Goal: Contribute content: Add original content to the website for others to see

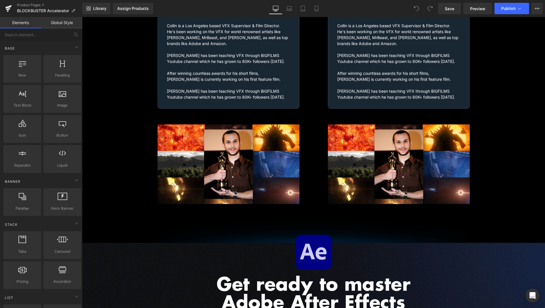
scroll to position [868, 0]
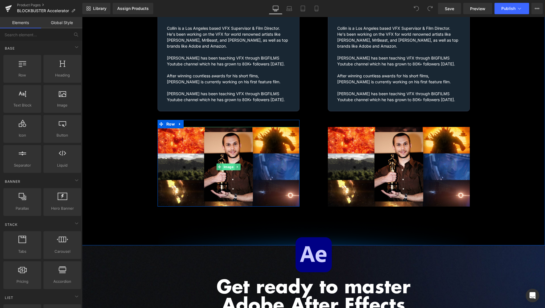
click at [224, 164] on span "Image" at bounding box center [228, 167] width 12 height 7
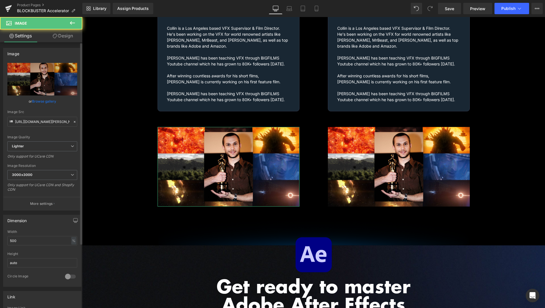
click at [45, 102] on link "Browse gallery" at bounding box center [44, 101] width 24 height 10
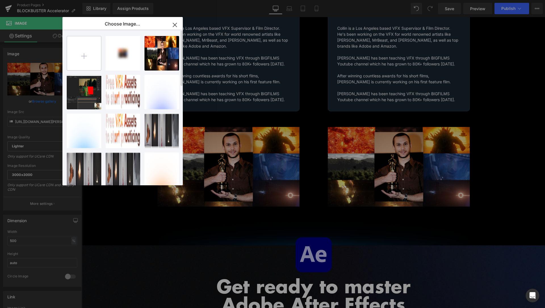
click at [92, 60] on input "file" at bounding box center [84, 53] width 34 height 34
type input "C:\fakepath\Collin-Images.jpg"
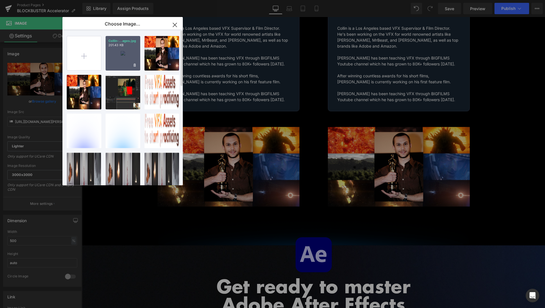
click at [119, 57] on div "Collin-...ages.jpg 201.43 KB" at bounding box center [123, 53] width 35 height 35
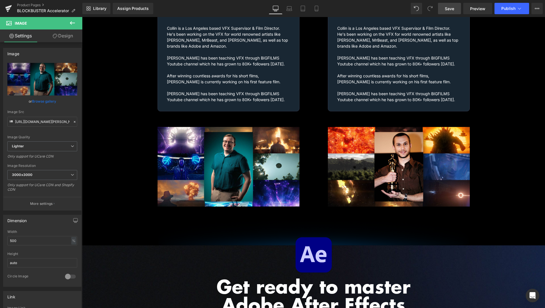
click at [454, 10] on span "Save" at bounding box center [449, 9] width 9 height 6
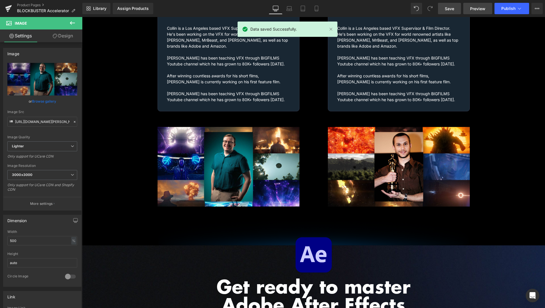
click at [474, 11] on span "Preview" at bounding box center [477, 9] width 15 height 6
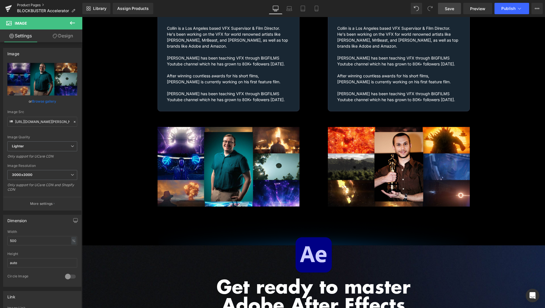
click at [31, 5] on link "Product Pages" at bounding box center [49, 5] width 65 height 5
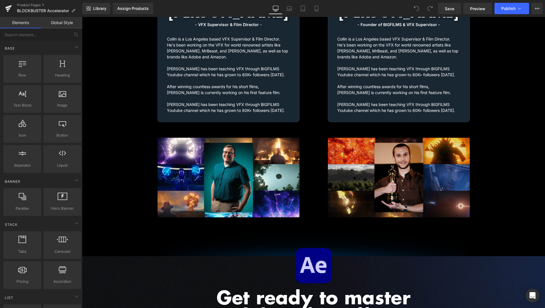
scroll to position [868, 0]
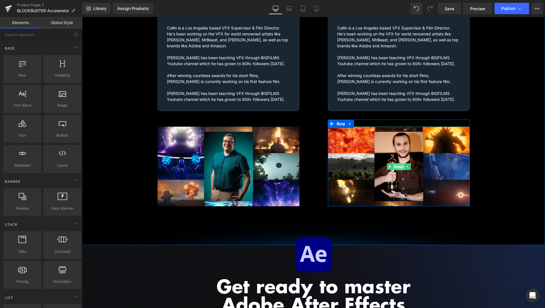
click at [394, 163] on span "Image" at bounding box center [398, 166] width 12 height 7
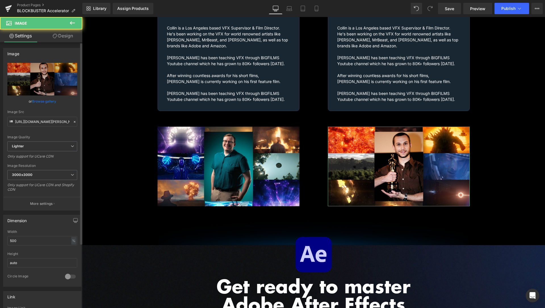
click at [42, 100] on link "Browse gallery" at bounding box center [44, 101] width 24 height 10
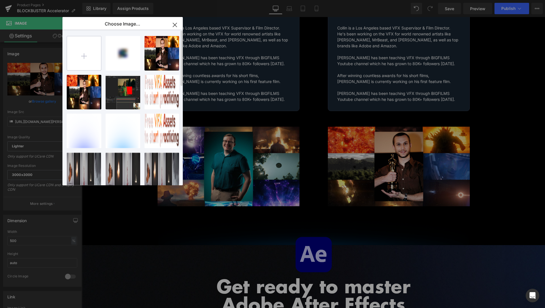
drag, startPoint x: 70, startPoint y: 57, endPoint x: 83, endPoint y: 53, distance: 13.0
click at [83, 53] on input "file" at bounding box center [84, 53] width 34 height 34
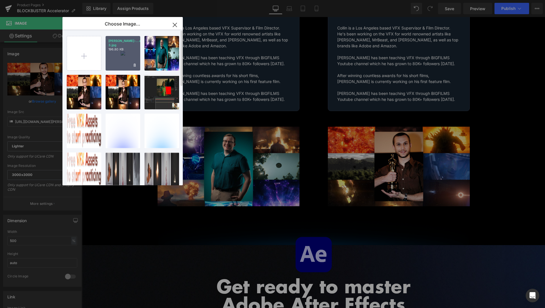
click at [115, 56] on div "[PERSON_NAME]-...es-3.jpg 196.80 KB" at bounding box center [123, 53] width 35 height 35
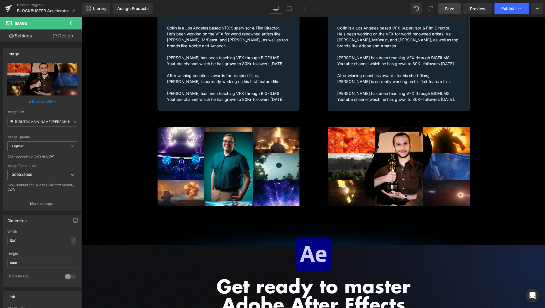
click at [458, 9] on link "Save" at bounding box center [449, 8] width 23 height 11
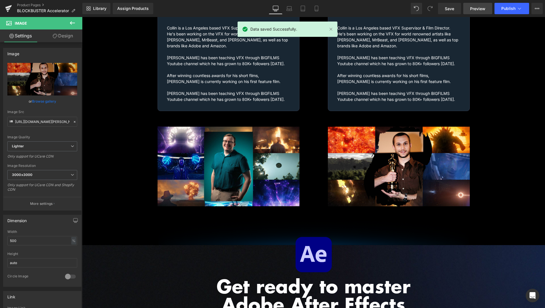
click at [477, 7] on span "Preview" at bounding box center [477, 9] width 15 height 6
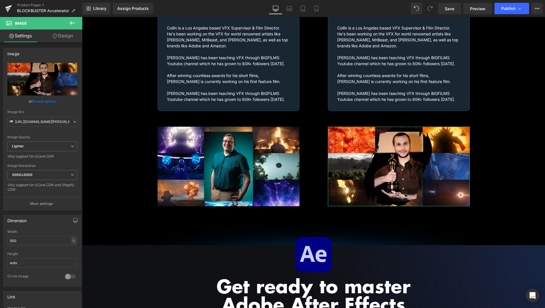
drag, startPoint x: 39, startPoint y: 101, endPoint x: 48, endPoint y: 97, distance: 10.2
click at [39, 101] on link "Browse gallery" at bounding box center [44, 101] width 24 height 10
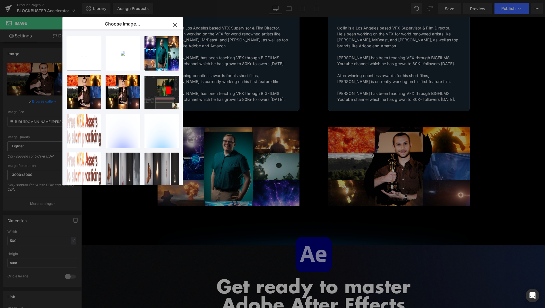
click at [97, 55] on input "file" at bounding box center [84, 53] width 34 height 34
type input "C:\fakepath\[PERSON_NAME]-Images-4.jpg"
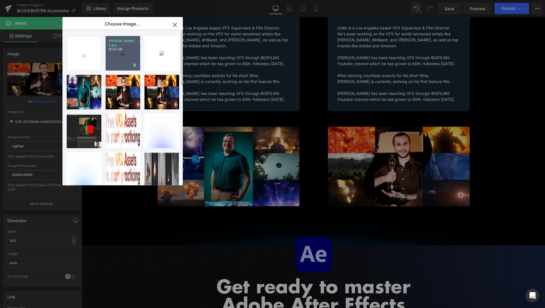
click at [114, 56] on div "[PERSON_NAME]-...es-4.jpg 197.51 KB" at bounding box center [123, 53] width 35 height 35
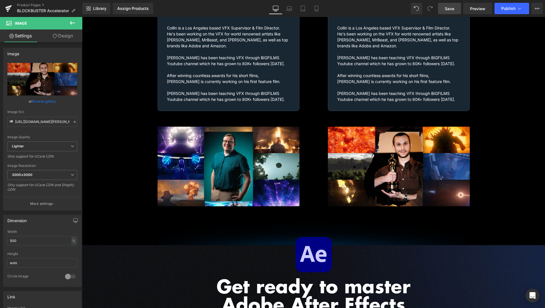
click at [443, 13] on link "Save" at bounding box center [449, 8] width 23 height 11
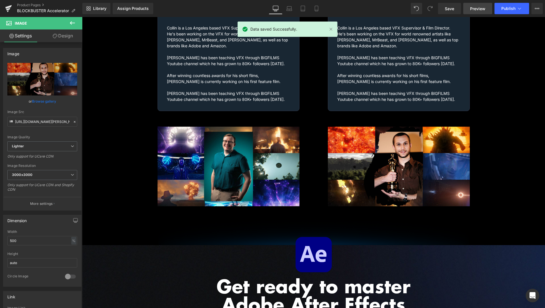
click at [479, 6] on span "Preview" at bounding box center [477, 9] width 15 height 6
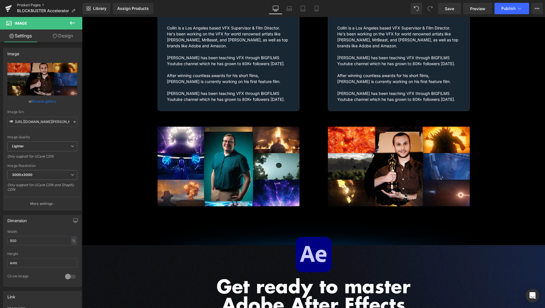
click at [33, 5] on link "Product Pages" at bounding box center [49, 5] width 65 height 5
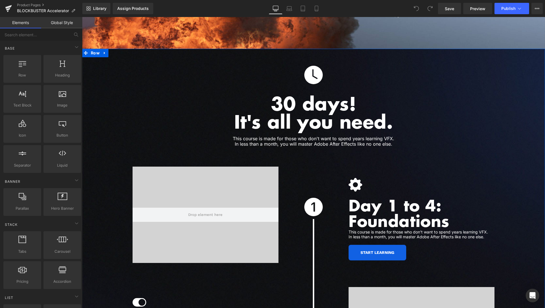
scroll to position [1491, 0]
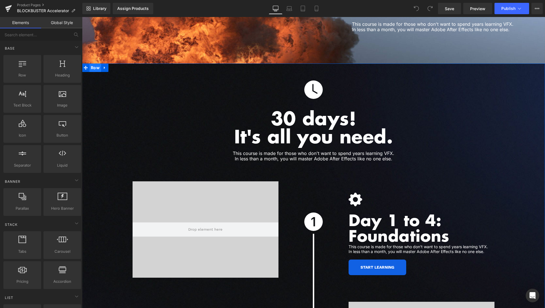
click at [95, 64] on span "Row" at bounding box center [95, 68] width 12 height 9
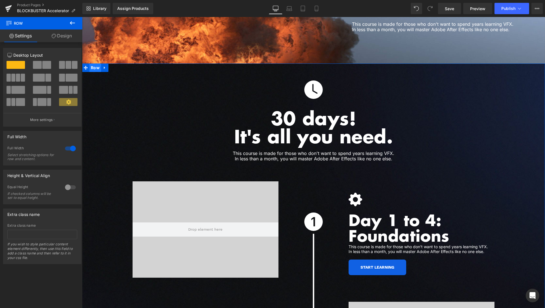
click at [92, 64] on span "Row" at bounding box center [95, 68] width 12 height 9
click at [63, 36] on link "Design" at bounding box center [61, 36] width 41 height 13
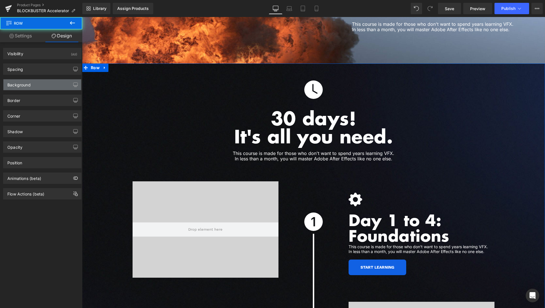
click at [38, 87] on div "Background" at bounding box center [42, 84] width 78 height 11
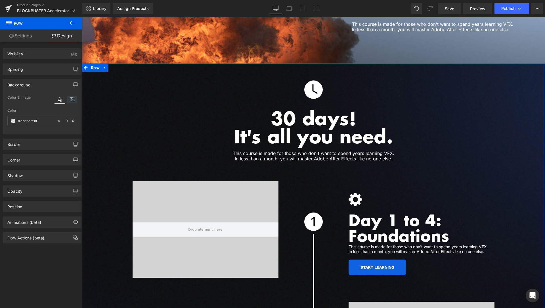
click at [67, 103] on icon at bounding box center [72, 99] width 10 height 7
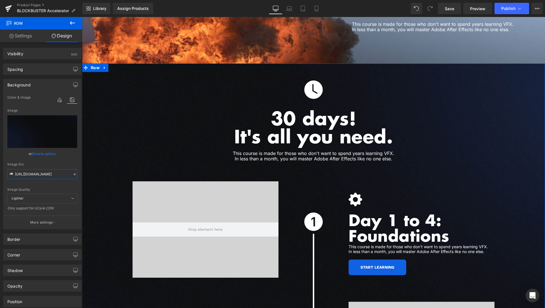
click at [49, 173] on input "https://cdn.shopify.com/s/files/1/1677/0233/files/Background-2.jpg?v=1758272820" at bounding box center [42, 174] width 70 height 10
paste input "3.jpg?v=1758539122"
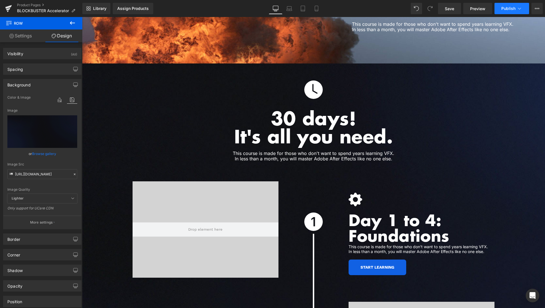
click at [525, 9] on button "Publish" at bounding box center [511, 8] width 35 height 11
click at [445, 8] on link "Save" at bounding box center [449, 8] width 23 height 11
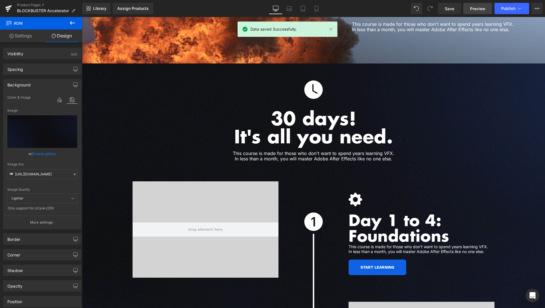
click at [479, 7] on span "Preview" at bounding box center [477, 9] width 15 height 6
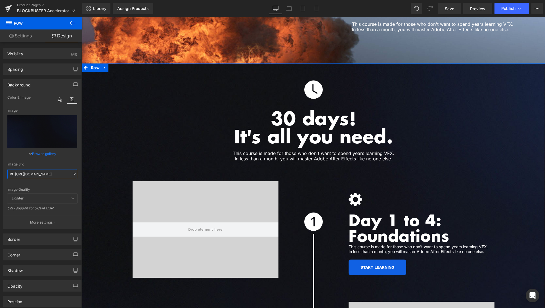
click at [47, 176] on input "https://cdn.shopify.com/s/files/1/1677/0233/files/Background-3.jpg?v=1758539122" at bounding box center [42, 174] width 70 height 10
paste input "4.jpg?v=1758539254"
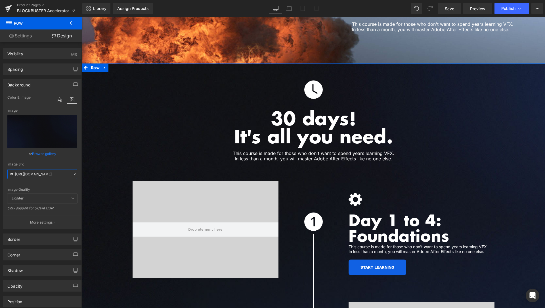
type input "https://cdn.shopify.com/s/files/1/1677/0233/files/Background-4.jpg?v=1758539254"
click at [69, 162] on div "Image Quality Lighter Lightest Lighter Lighter Lightest Only support for UCare …" at bounding box center [42, 144] width 70 height 100
click at [455, 5] on link "Save" at bounding box center [449, 8] width 23 height 11
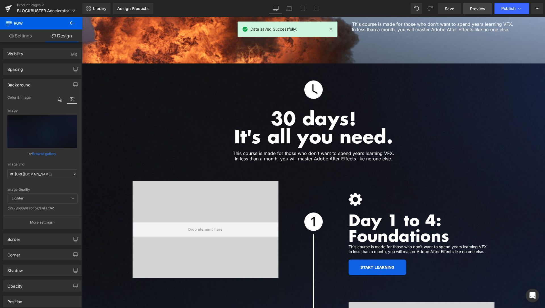
click at [474, 6] on span "Preview" at bounding box center [477, 9] width 15 height 6
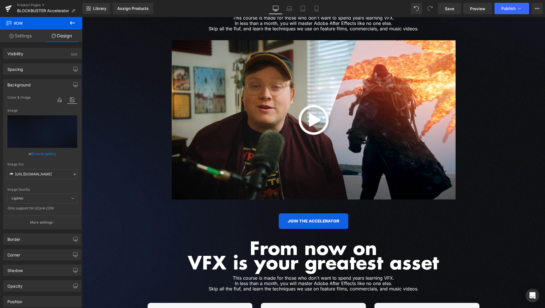
scroll to position [0, 0]
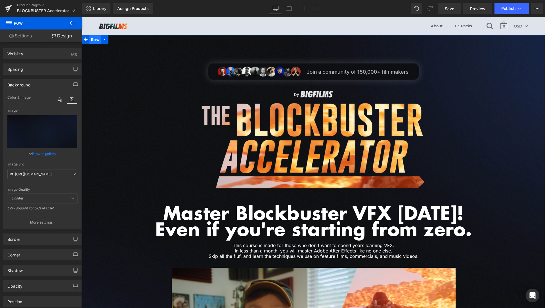
click at [96, 39] on span "Row" at bounding box center [95, 39] width 12 height 9
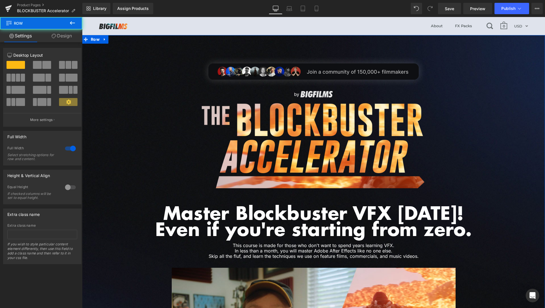
click at [64, 40] on link "Design" at bounding box center [61, 36] width 41 height 13
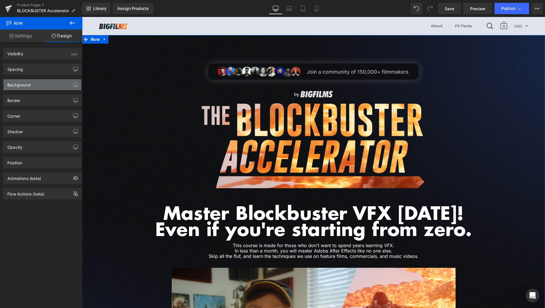
click at [28, 83] on div "Background" at bounding box center [18, 83] width 23 height 8
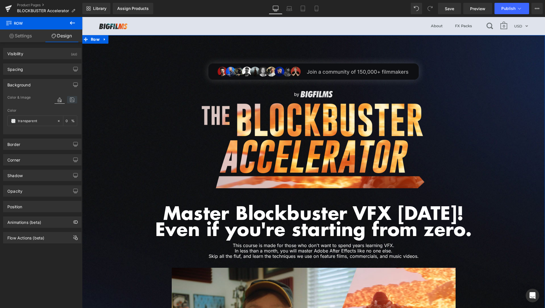
click at [67, 97] on icon at bounding box center [72, 99] width 10 height 7
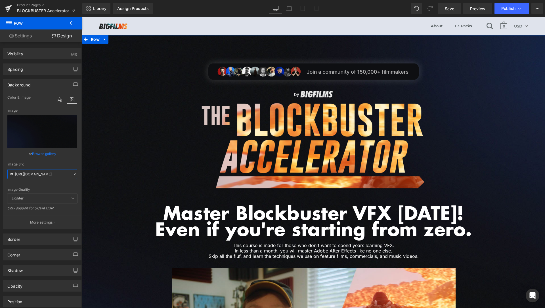
scroll to position [0, 84]
drag, startPoint x: 49, startPoint y: 176, endPoint x: 12, endPoint y: 159, distance: 40.1
click at [77, 176] on input "https://cdn.shopify.com/s/files/1/1677/0233/files/Background-2.jpg?v=1758272820" at bounding box center [42, 174] width 70 height 10
click at [41, 174] on input "https://cdn.shopify.com/s/files/1/1677/0233/files/Background-2.jpg?v=1758272820" at bounding box center [42, 174] width 70 height 10
paste input "4.jpg?v=1758539254"
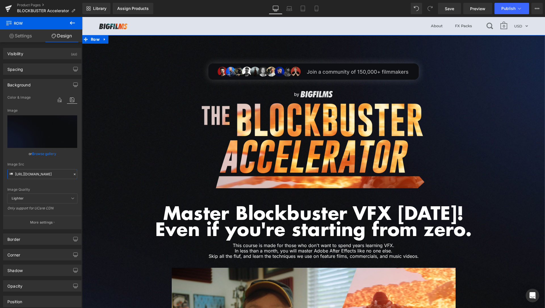
scroll to position [0, 85]
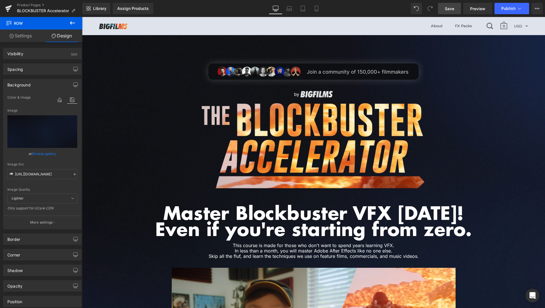
click at [457, 9] on link "Save" at bounding box center [449, 8] width 23 height 11
click at [475, 7] on span "Preview" at bounding box center [477, 9] width 15 height 6
click at [34, 171] on input "https://cdn.shopify.com/s/files/1/1677/0233/files/Background-4.jpg?v=1758539254" at bounding box center [42, 174] width 70 height 10
click at [49, 178] on input "https://cdn.shopify.com/s/files/1/1677/0233/files/Background-4.jpg?v=1758539254" at bounding box center [42, 174] width 70 height 10
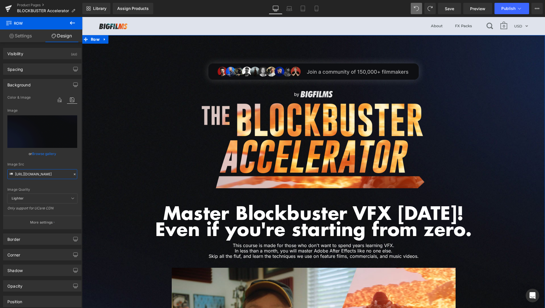
click at [49, 176] on input "https://cdn.shopify.com/s/files/1/1677/0233/files/Background-2.jpg?v=1758272820" at bounding box center [42, 174] width 70 height 10
type input "https://cdn.shopify.com/s/files/1/1677/0233/files/Background-2.jpg?v=1758272820"
click at [450, 6] on span "Save" at bounding box center [449, 9] width 9 height 6
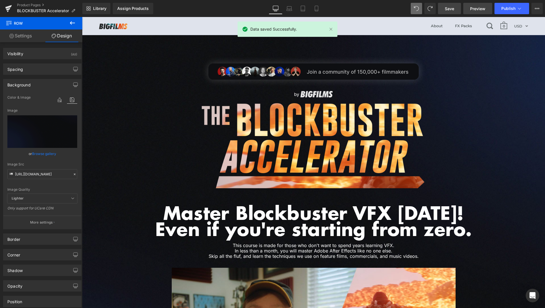
click at [478, 5] on link "Preview" at bounding box center [477, 8] width 29 height 11
click at [35, 5] on link "Product Pages" at bounding box center [49, 5] width 65 height 5
